Goal: Ask a question

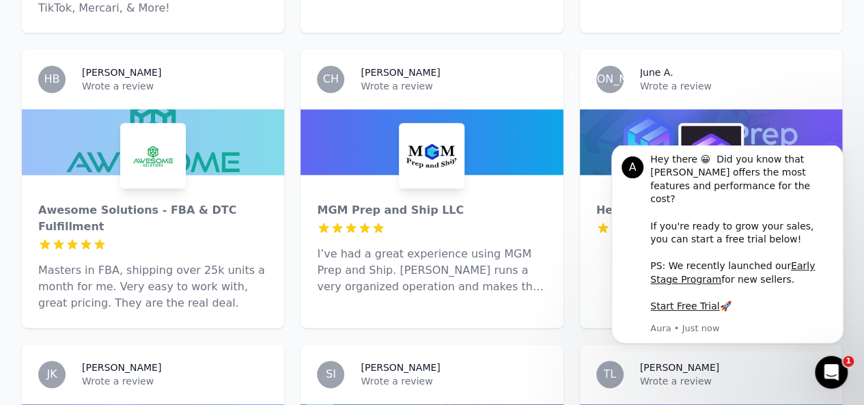
scroll to position [694, 0]
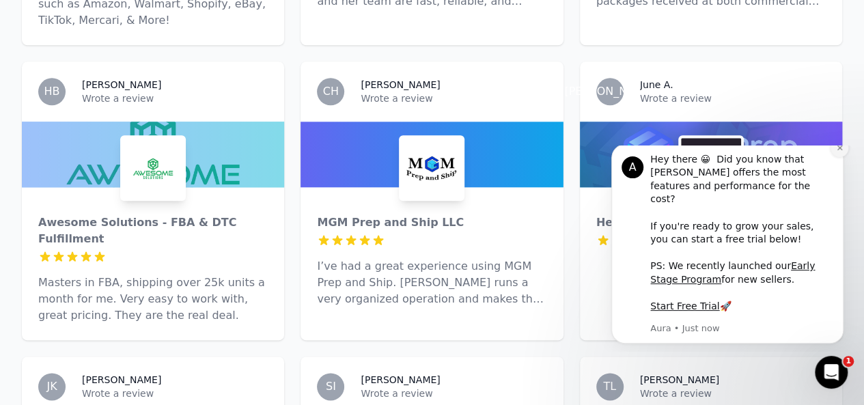
click at [844, 152] on icon "Dismiss notification" at bounding box center [840, 148] width 8 height 8
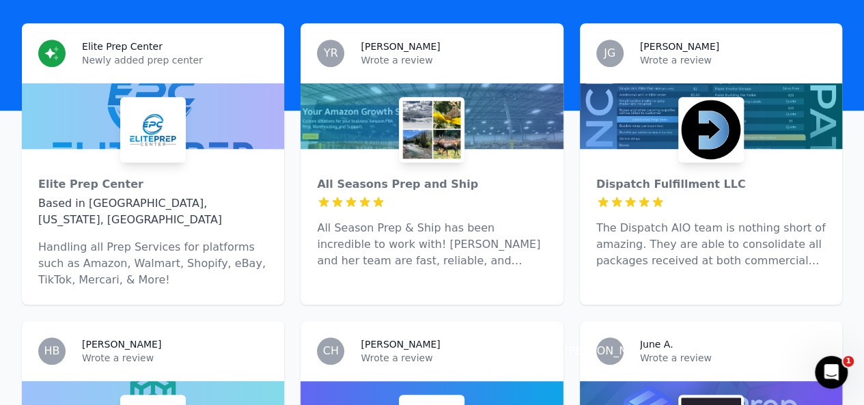
scroll to position [386, 0]
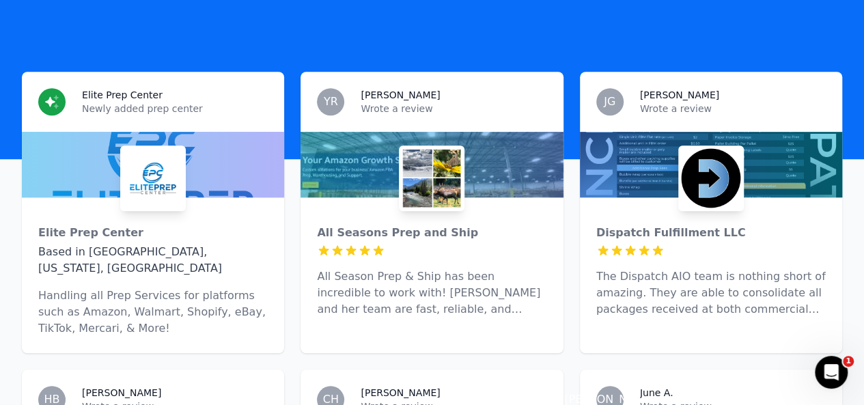
click at [340, 163] on div at bounding box center [432, 165] width 262 height 66
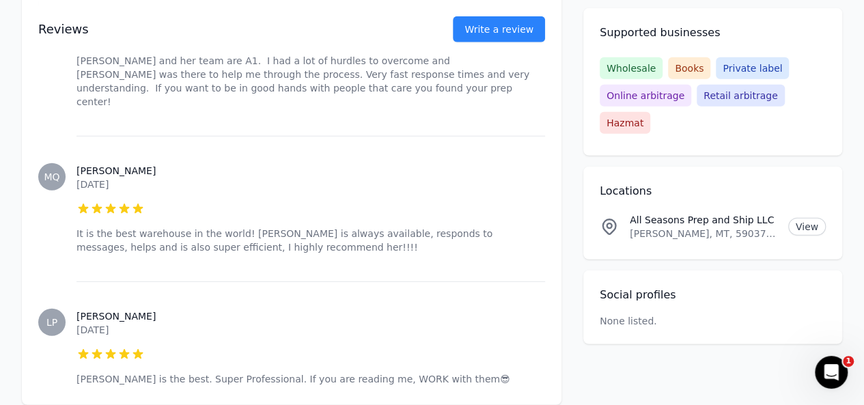
scroll to position [1769, 0]
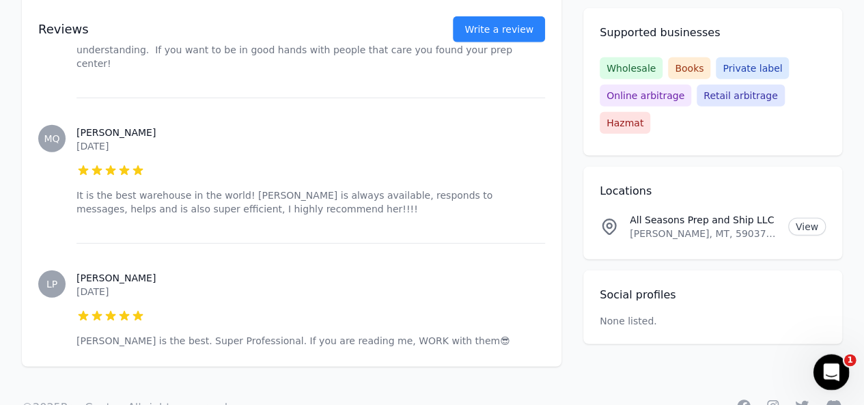
click at [835, 361] on div "Open Intercom Messenger" at bounding box center [829, 370] width 45 height 45
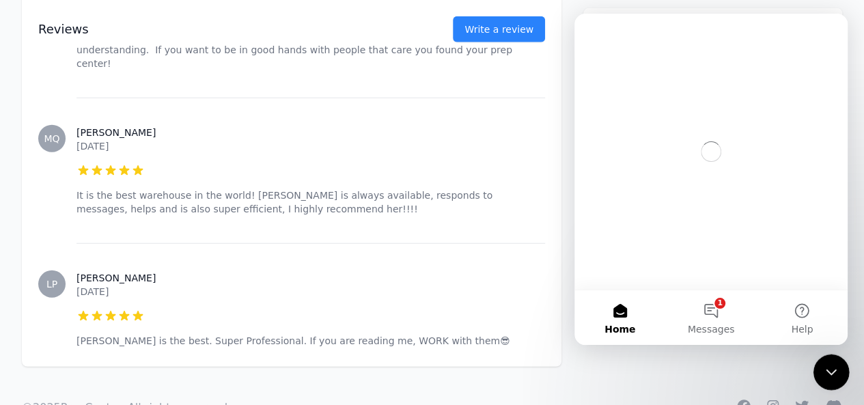
scroll to position [0, 0]
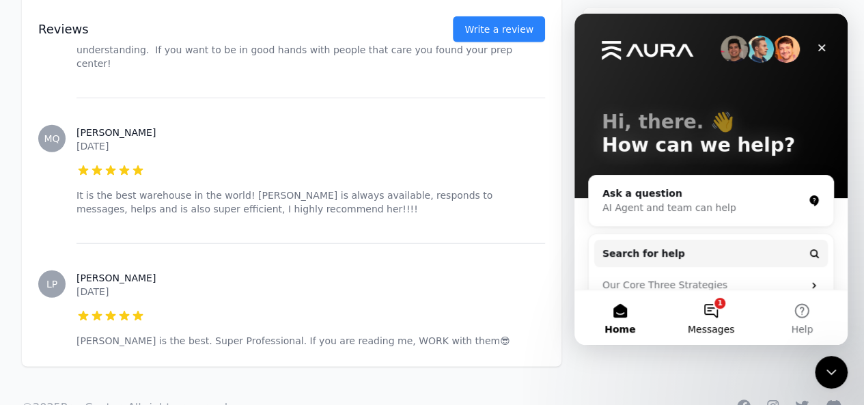
click at [715, 312] on button "1 Messages" at bounding box center [710, 317] width 91 height 55
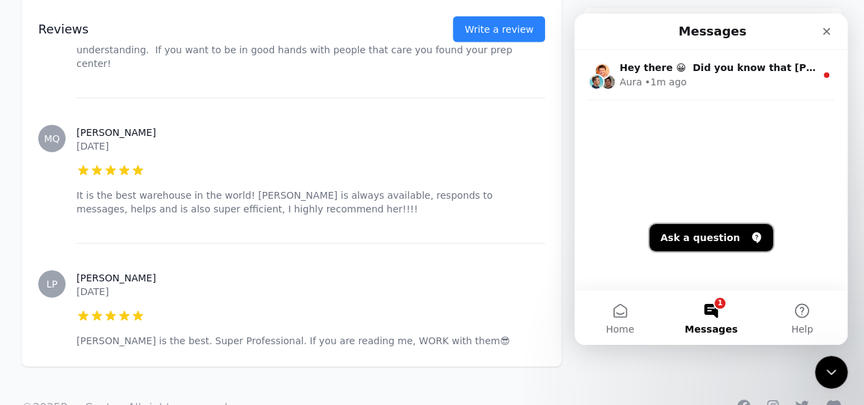
click at [680, 242] on button "Ask a question" at bounding box center [712, 237] width 124 height 27
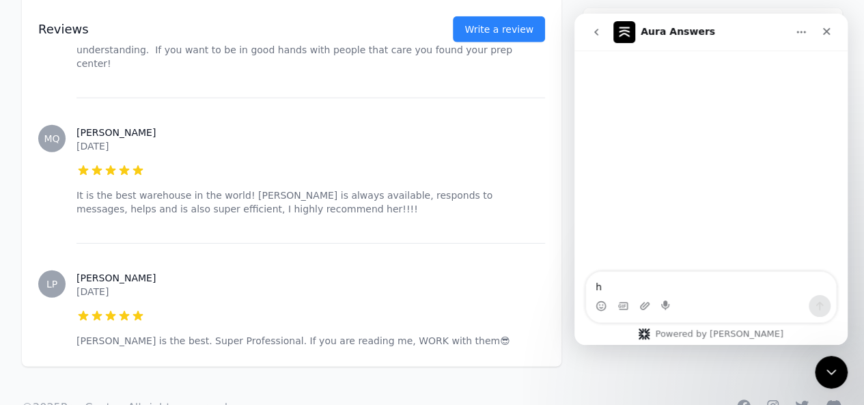
type textarea "hi"
type textarea "i"
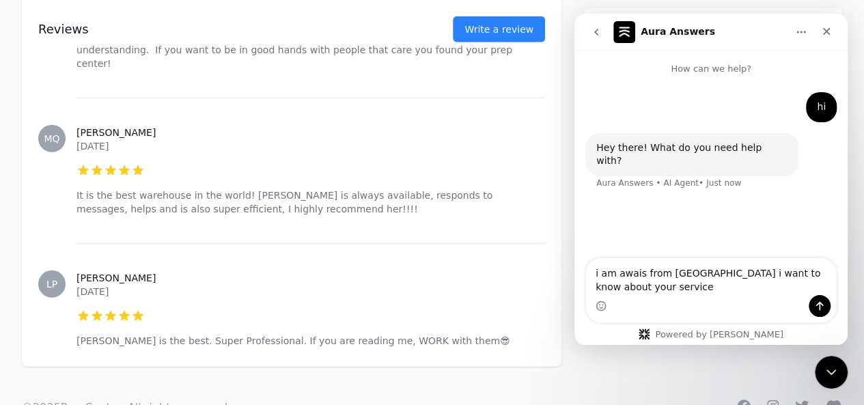
type textarea "i am awais from [GEOGRAPHIC_DATA] i want to know about your services"
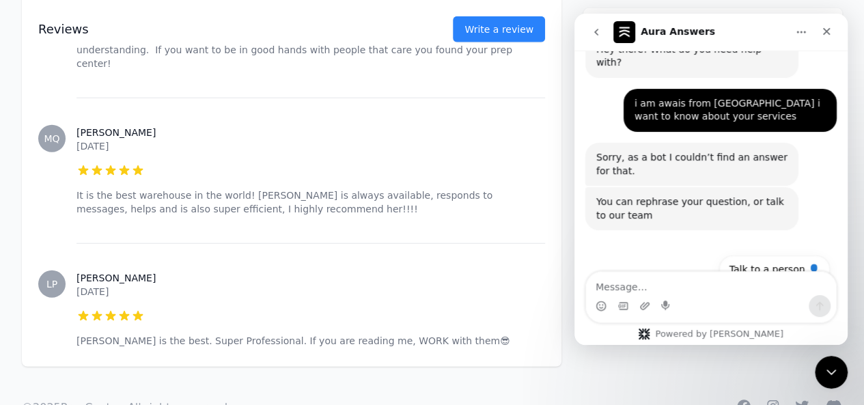
scroll to position [107, 0]
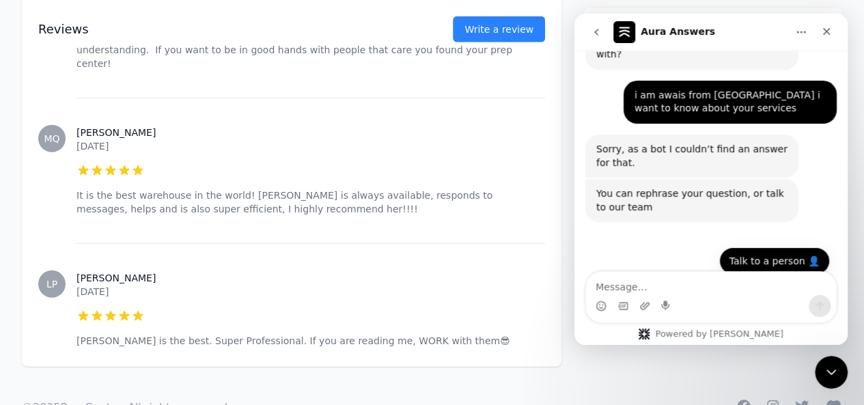
click at [743, 252] on button "Talk to a person 👤" at bounding box center [774, 260] width 111 height 27
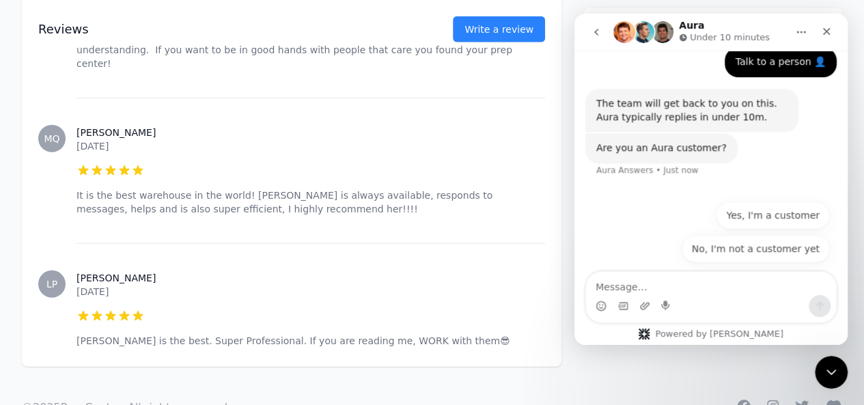
scroll to position [316, 0]
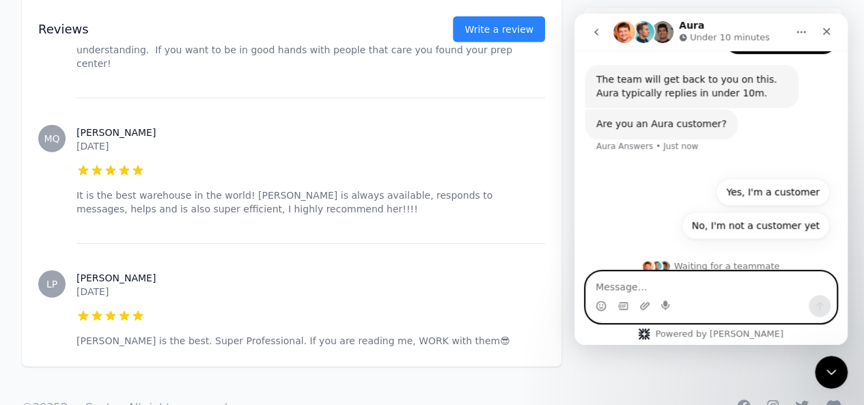
click at [652, 281] on textarea "Message…" at bounding box center [711, 283] width 250 height 23
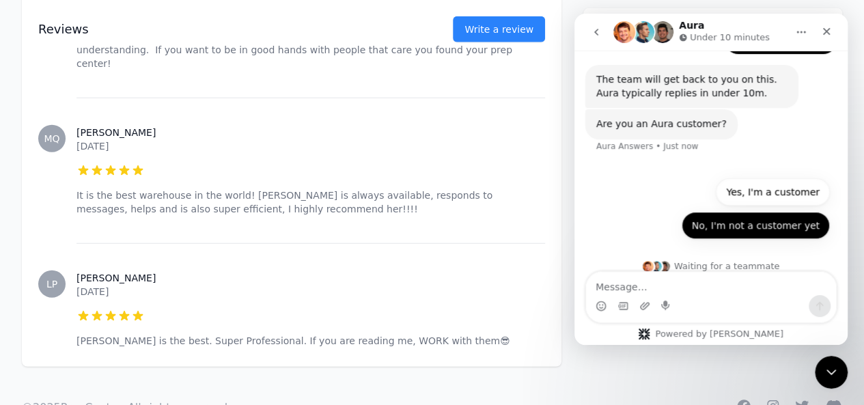
click at [736, 212] on button "No, I'm not a customer yet" at bounding box center [756, 225] width 148 height 27
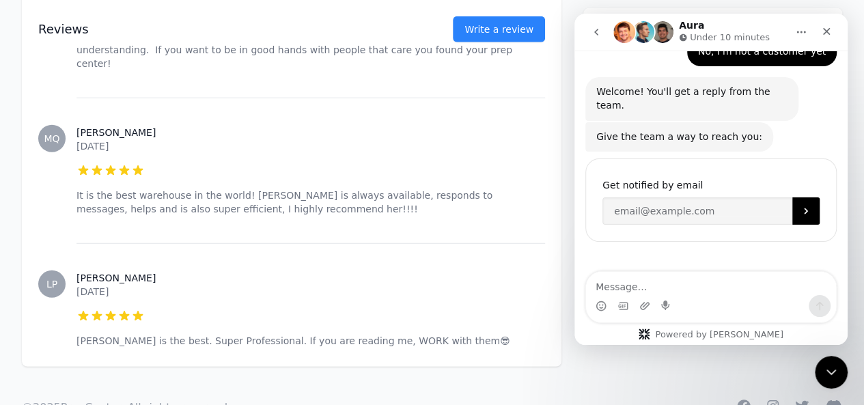
scroll to position [430, 0]
click at [652, 197] on input "Enter your email" at bounding box center [697, 210] width 190 height 27
type input "[EMAIL_ADDRESS][DOMAIN_NAME]"
click at [792, 197] on button "Submit" at bounding box center [805, 210] width 27 height 27
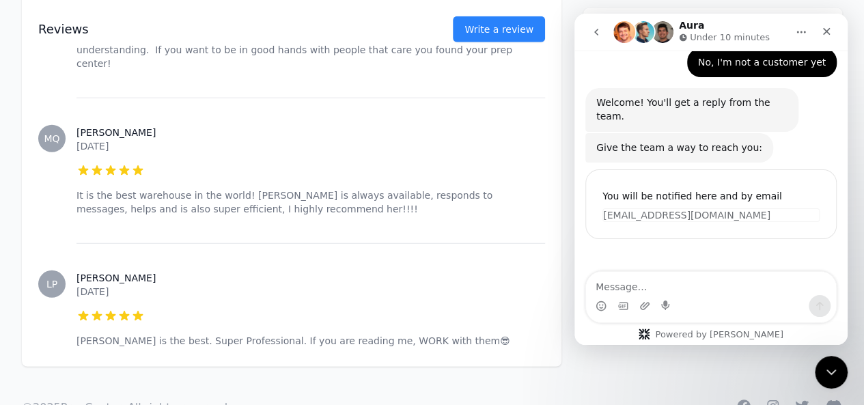
scroll to position [416, 0]
